Goal: Transaction & Acquisition: Purchase product/service

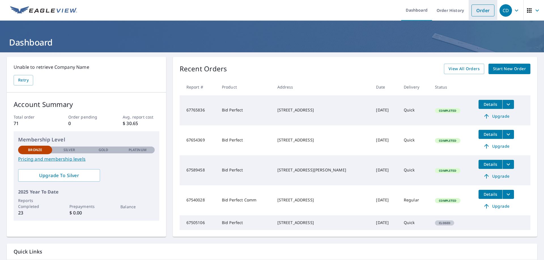
click at [480, 12] on link "Order" at bounding box center [482, 11] width 23 height 12
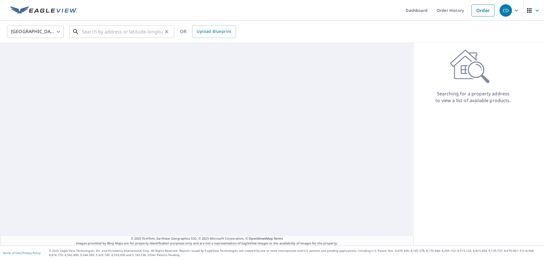
click at [116, 35] on input "text" at bounding box center [122, 32] width 81 height 16
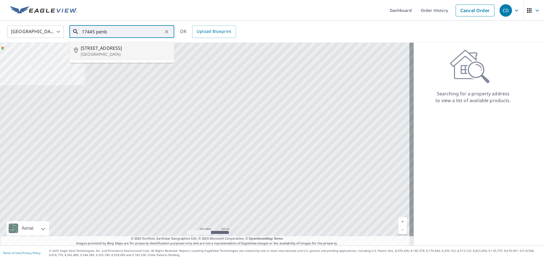
click at [93, 52] on p "[GEOGRAPHIC_DATA]" at bounding box center [125, 55] width 89 height 6
type input "[STREET_ADDRESS][PERSON_NAME]"
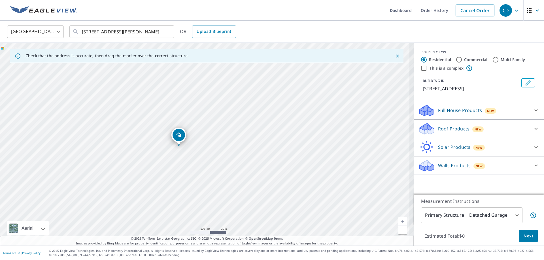
drag, startPoint x: 173, startPoint y: 134, endPoint x: 176, endPoint y: 134, distance: 3.4
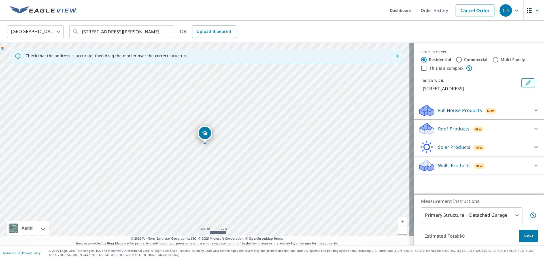
click at [442, 134] on div "Roof Products New" at bounding box center [473, 128] width 111 height 13
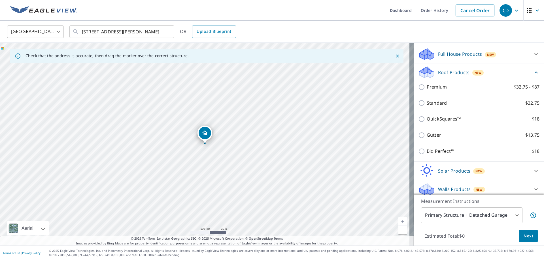
scroll to position [57, 0]
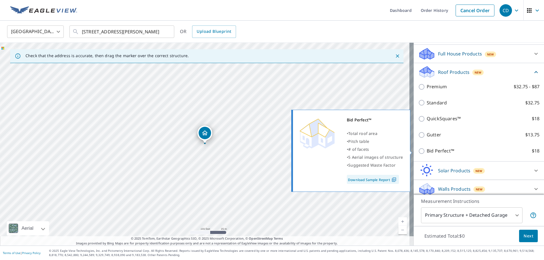
click at [429, 151] on p "Bid Perfect™" at bounding box center [439, 150] width 27 height 7
click at [426, 151] on input "Bid Perfect™ $18" at bounding box center [422, 151] width 8 height 7
checkbox input "true"
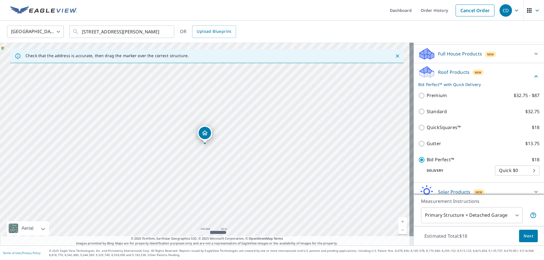
click at [523, 238] on span "Next" at bounding box center [528, 236] width 10 height 7
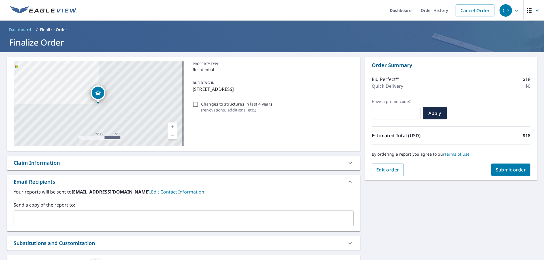
click at [501, 170] on span "Submit order" at bounding box center [510, 170] width 30 height 6
